Goal: Task Accomplishment & Management: Manage account settings

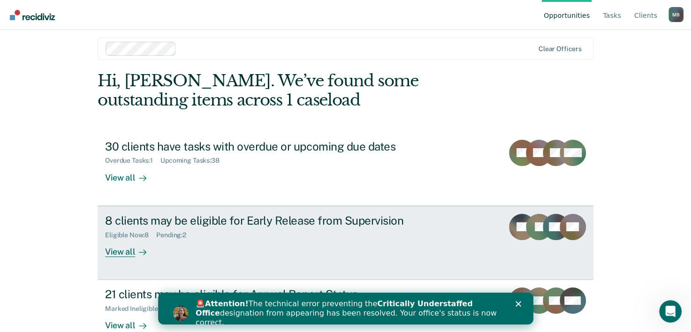
scroll to position [29, 0]
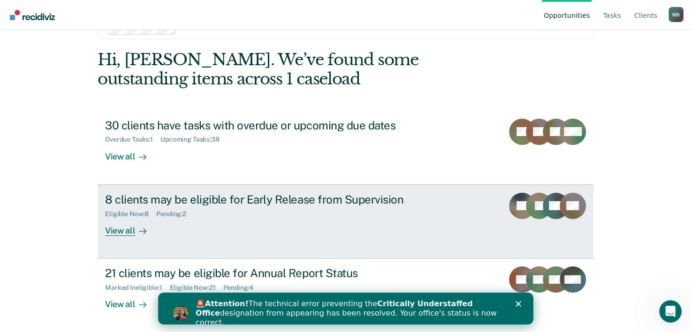
click at [229, 206] on div "Eligible Now : 8 Pending : 2" at bounding box center [269, 212] width 329 height 12
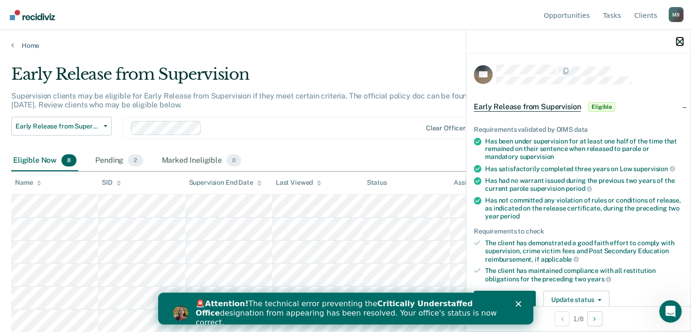
click at [681, 43] on icon "button" at bounding box center [679, 41] width 7 height 7
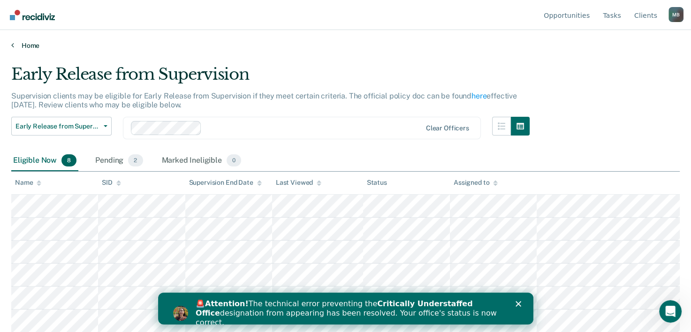
click at [20, 43] on link "Home" at bounding box center [345, 45] width 668 height 8
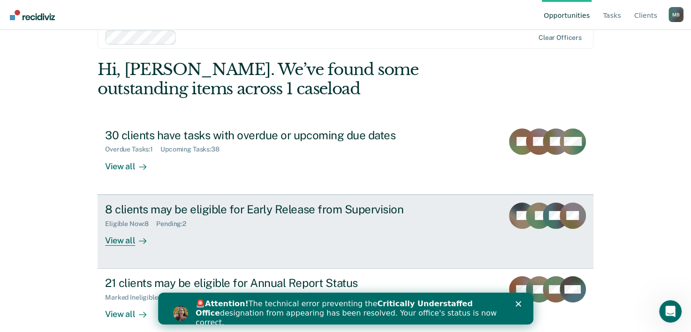
scroll to position [29, 0]
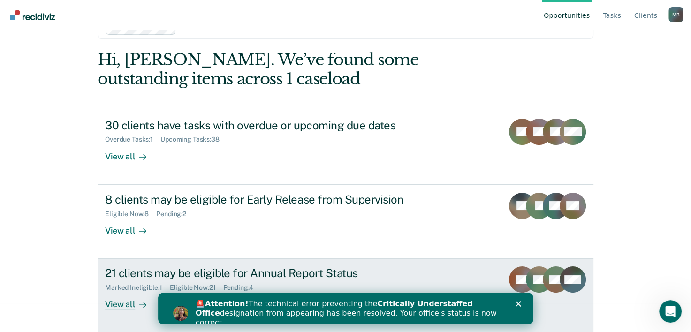
click at [381, 269] on div "21 clients may be eligible for Annual Report Status" at bounding box center [269, 273] width 329 height 14
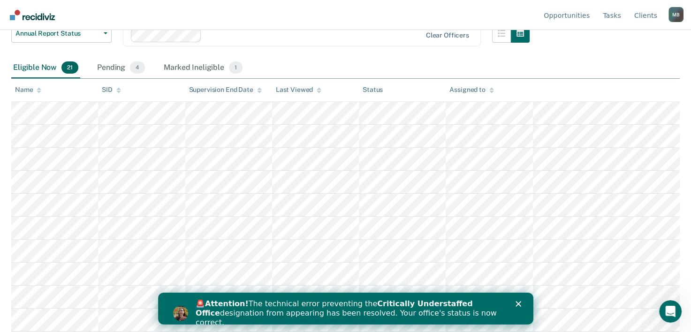
scroll to position [94, 0]
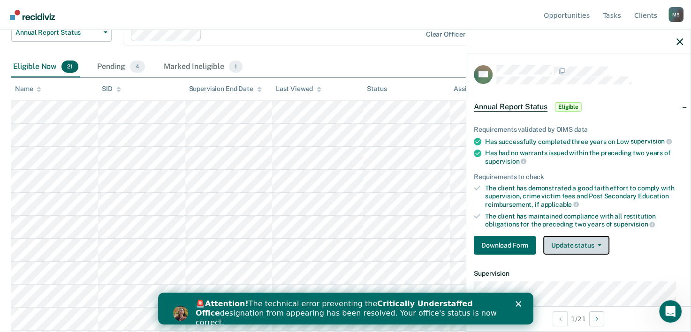
click at [570, 246] on button "Update status" at bounding box center [576, 245] width 66 height 19
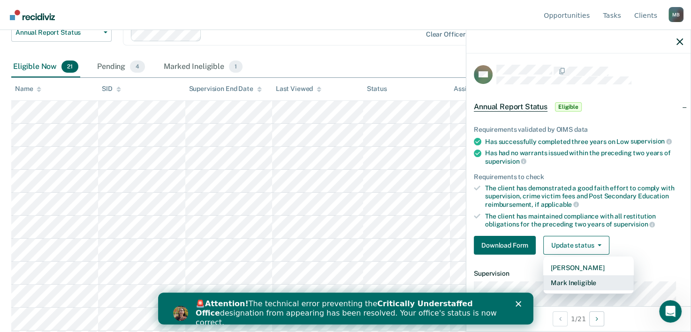
click at [587, 284] on button "Mark Ineligible" at bounding box center [588, 282] width 90 height 15
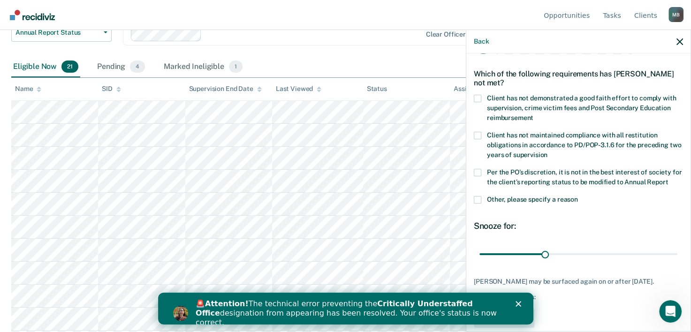
scroll to position [61, 0]
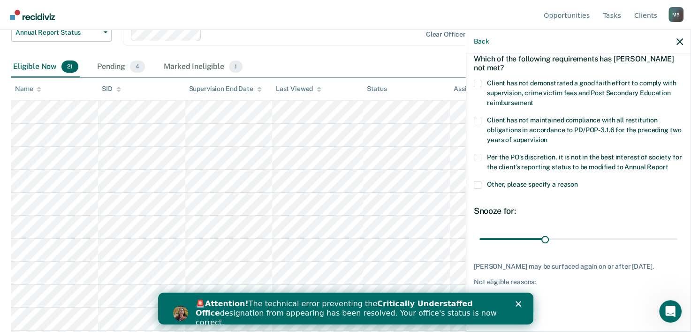
click at [479, 181] on span at bounding box center [478, 185] width 8 height 8
click at [578, 181] on input "Other, please specify a reason" at bounding box center [578, 181] width 0 height 0
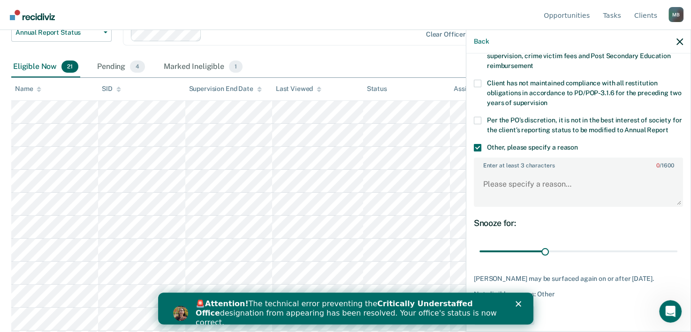
scroll to position [110, 0]
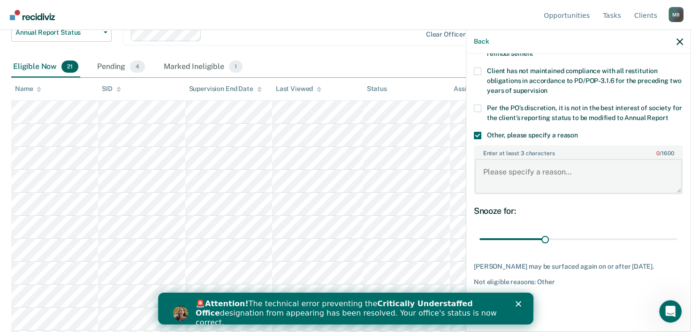
click at [559, 174] on textarea "Enter at least 3 characters 0 / 1600" at bounding box center [577, 176] width 207 height 35
type textarea "Current Pending Criminal Charges"
click at [519, 303] on polygon "Close" at bounding box center [518, 304] width 6 height 6
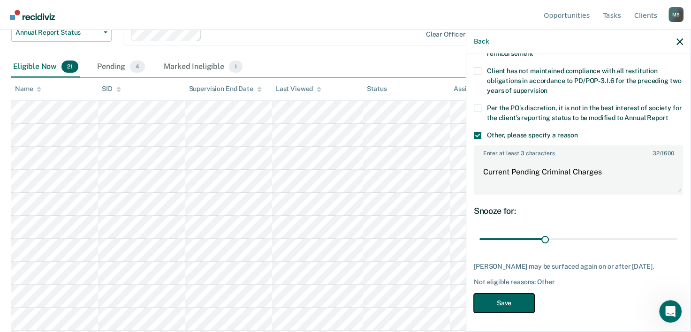
click at [522, 303] on button "Save" at bounding box center [504, 303] width 60 height 19
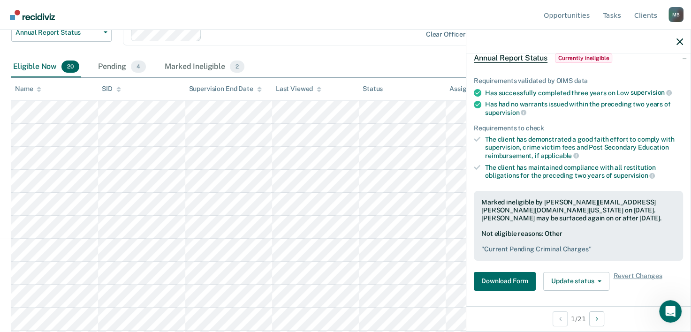
scroll to position [0, 0]
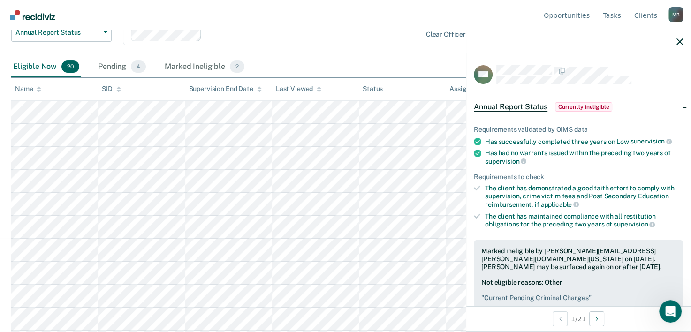
click at [393, 42] on div "Clear officers" at bounding box center [302, 34] width 358 height 23
click at [347, 33] on div at bounding box center [312, 34] width 215 height 11
click at [679, 41] on icon "button" at bounding box center [679, 41] width 7 height 7
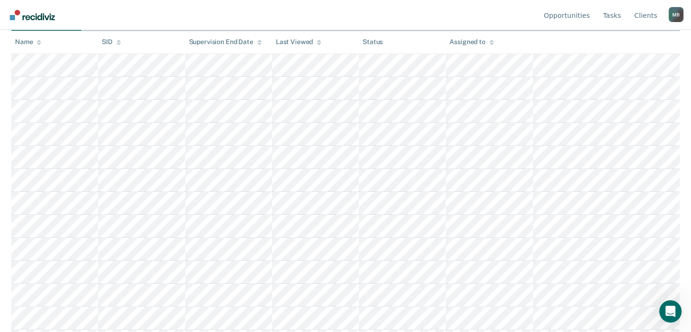
scroll to position [321, 0]
click at [336, 15] on nav "Opportunities Tasks Client s [PERSON_NAME] M B Profile How it works Log Out" at bounding box center [346, 15] width 676 height 30
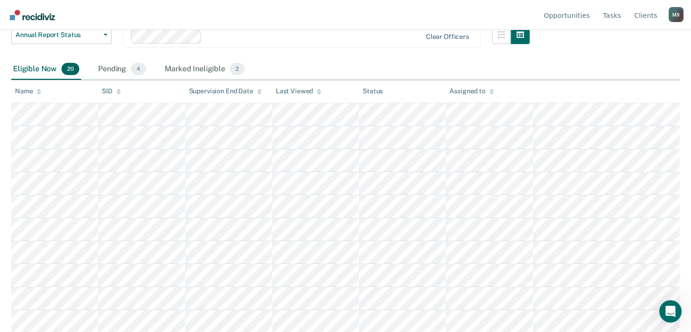
scroll to position [86, 0]
